Goal: Task Accomplishment & Management: Manage account settings

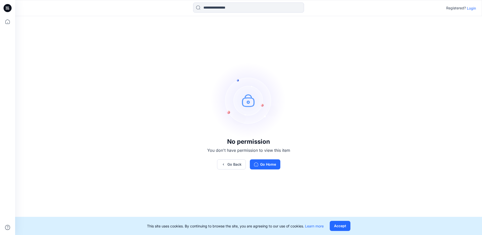
click at [472, 9] on p "Login" at bounding box center [471, 8] width 9 height 5
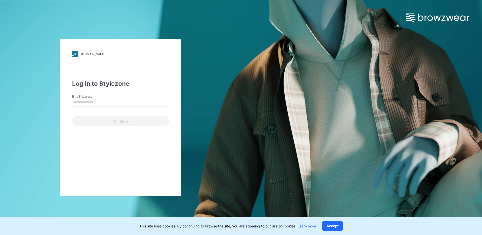
click at [80, 105] on input "Email Address" at bounding box center [120, 103] width 97 height 8
click at [65, 165] on div "[DOMAIN_NAME] Loading... Log in to Stylezone Email Address Continue" at bounding box center [120, 117] width 121 height 157
click at [93, 105] on input "Email Address" at bounding box center [120, 103] width 97 height 8
type input "**********"
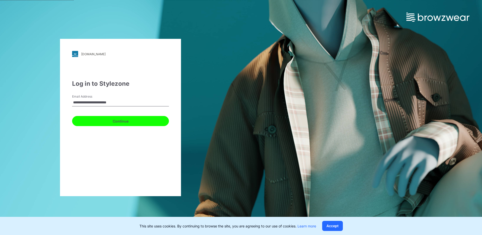
click at [114, 121] on button "Continue" at bounding box center [120, 121] width 97 height 10
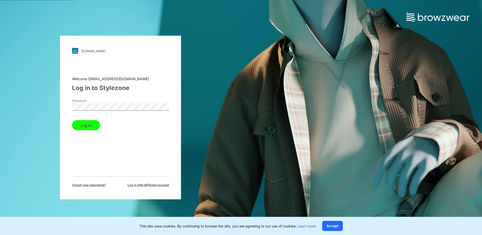
click at [88, 128] on button "Log in" at bounding box center [86, 125] width 28 height 10
